Goal: Entertainment & Leisure: Browse casually

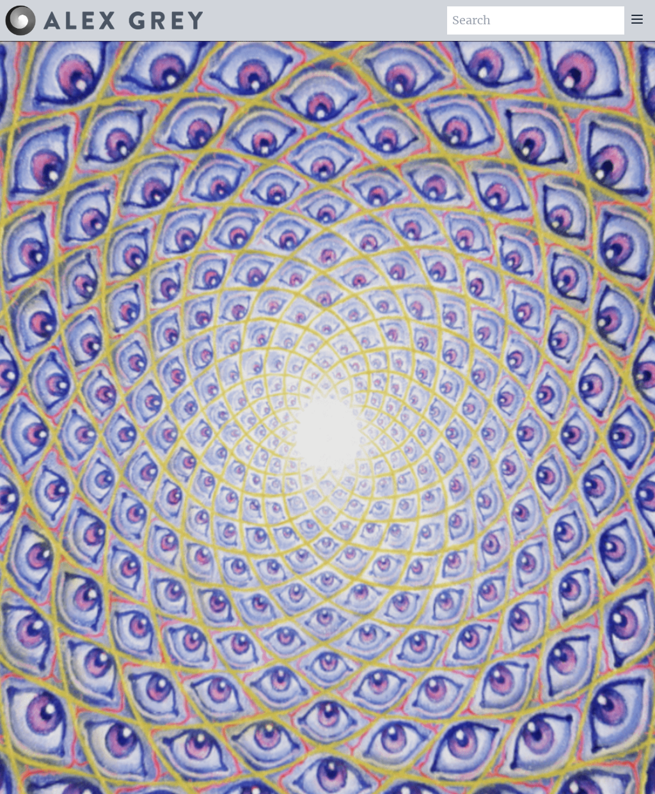
click at [634, 26] on icon at bounding box center [636, 19] width 15 height 15
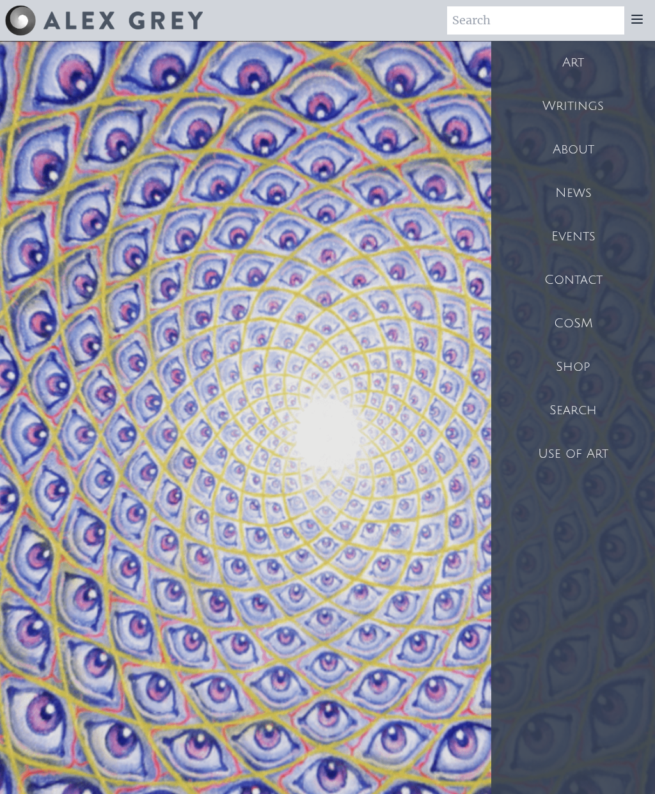
click at [587, 57] on div "Art" at bounding box center [573, 62] width 164 height 43
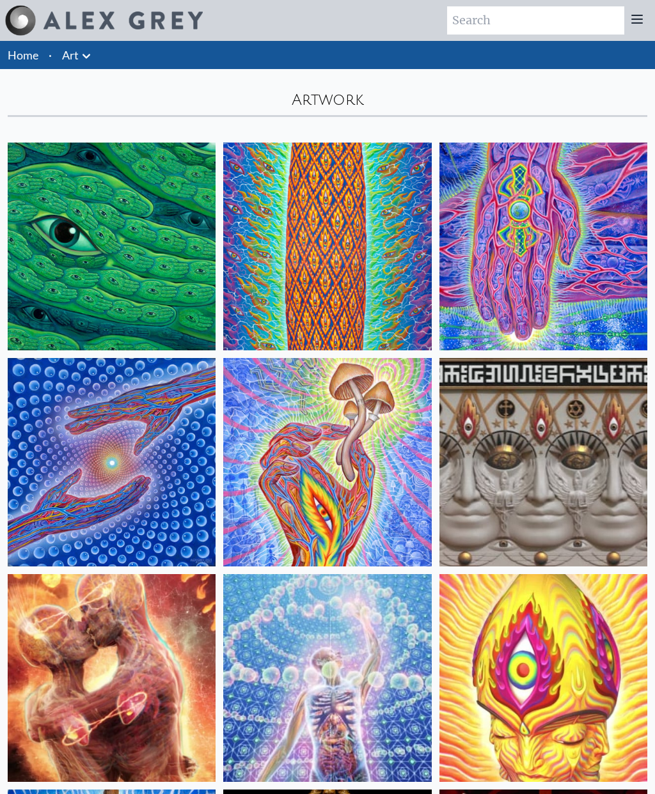
click at [179, 278] on img at bounding box center [112, 247] width 208 height 208
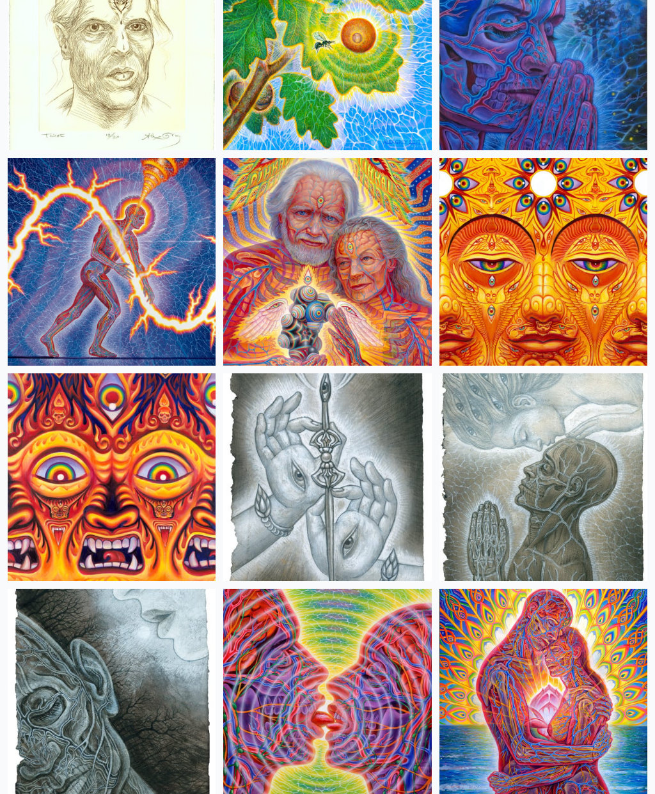
scroll to position [5363, 0]
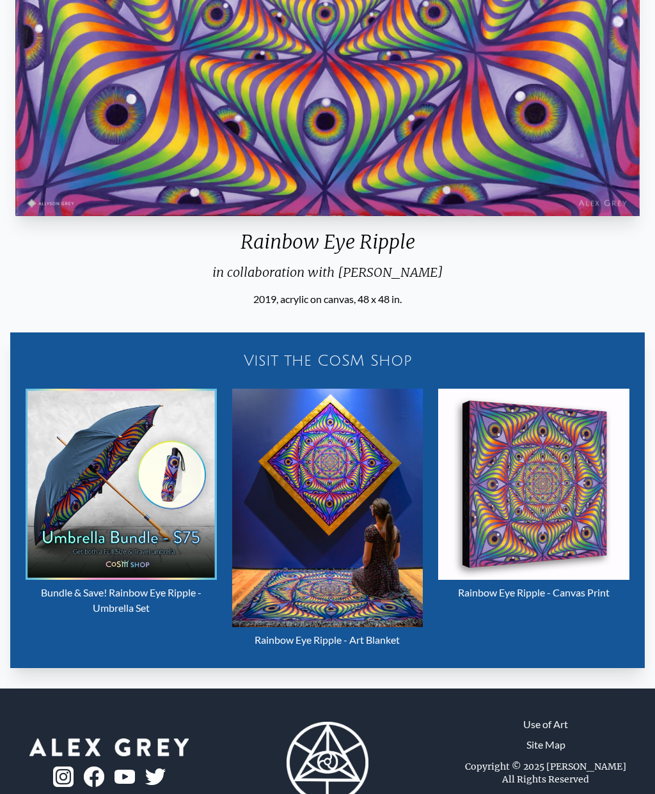
scroll to position [544, 0]
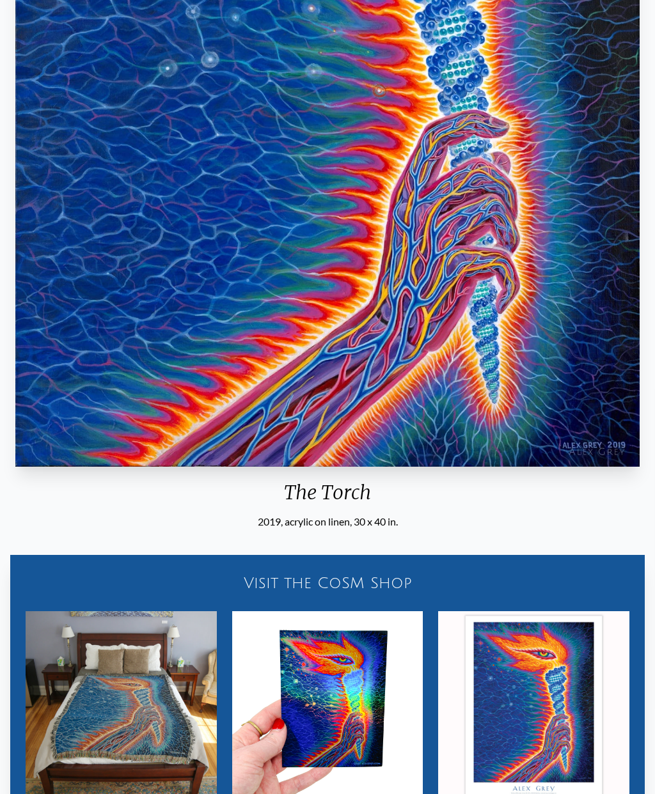
scroll to position [457, 0]
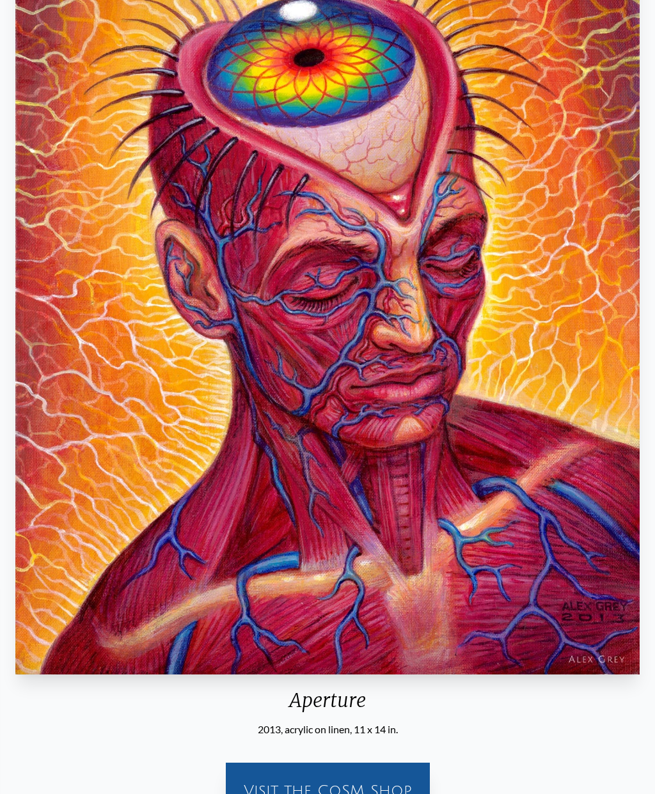
scroll to position [265, 0]
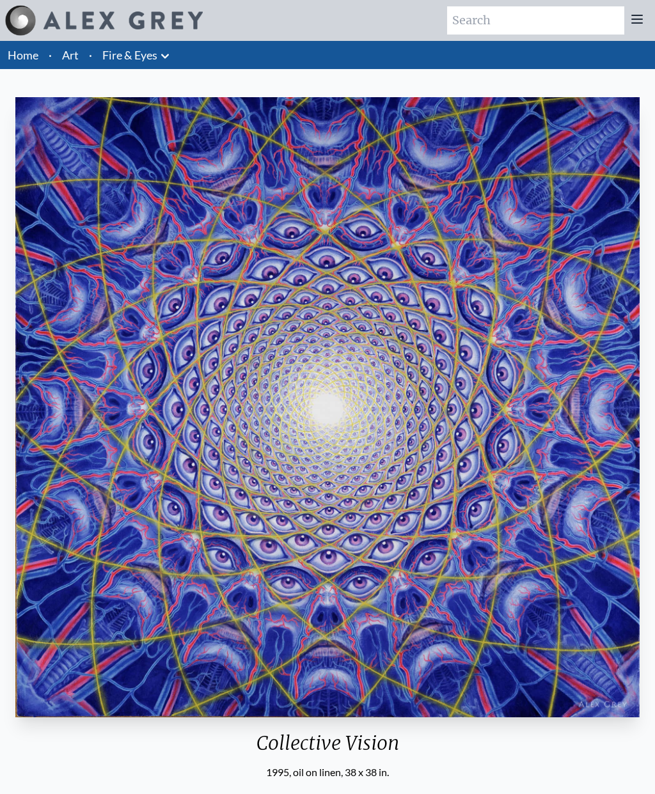
scroll to position [5, 0]
